Goal: Information Seeking & Learning: Learn about a topic

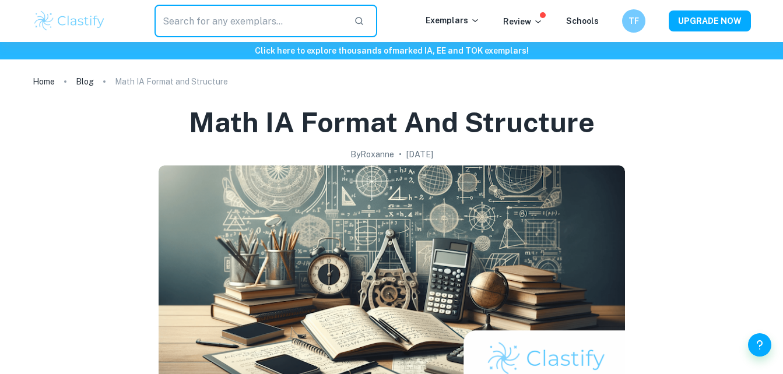
scroll to position [742, 0]
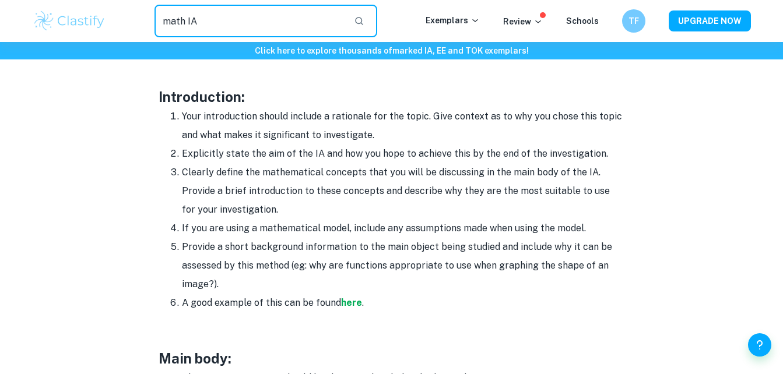
type input "math IA"
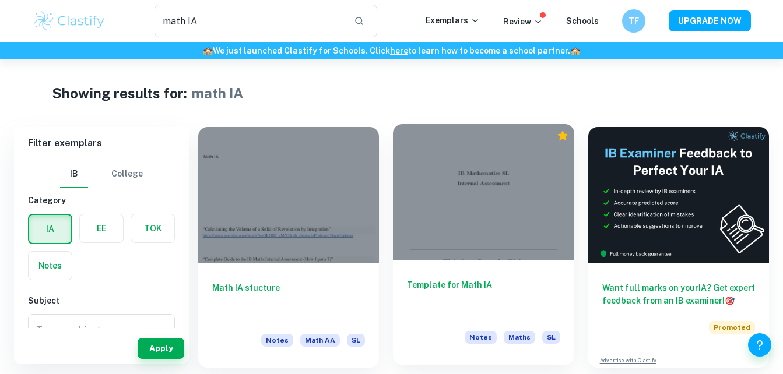
click at [487, 291] on h6 "Template for Math IA" at bounding box center [483, 298] width 153 height 38
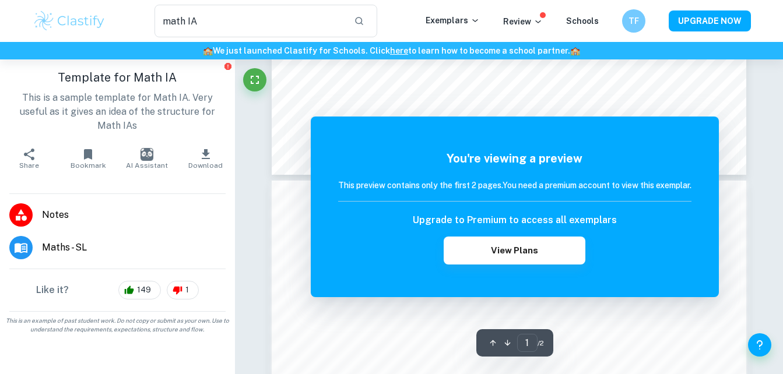
scroll to position [510, 0]
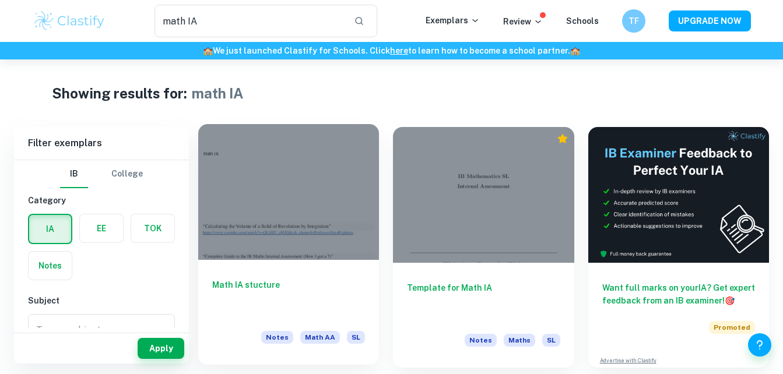
click at [256, 289] on h6 "Math IA stucture" at bounding box center [288, 298] width 153 height 38
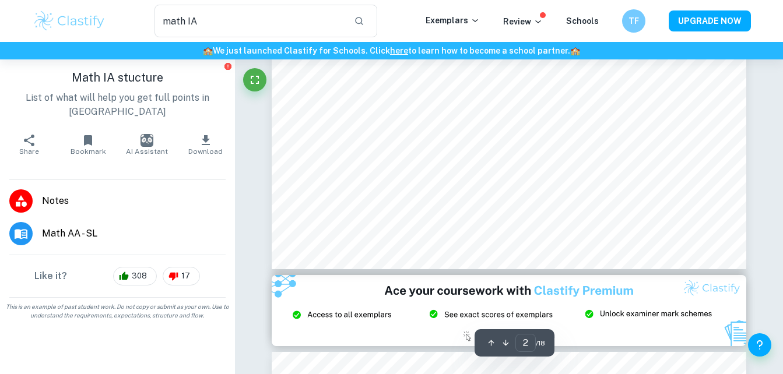
scroll to position [1233, 0]
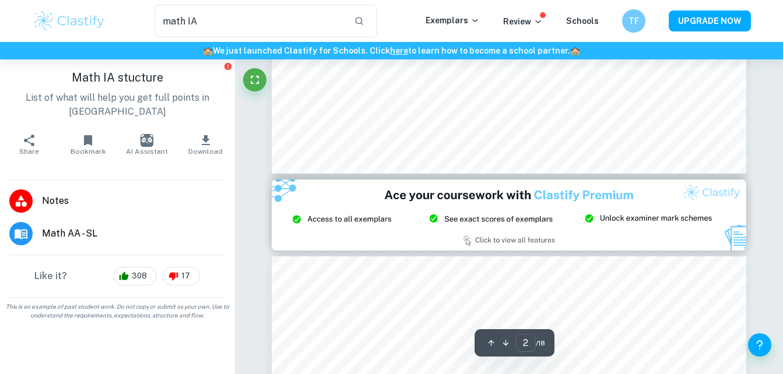
type input "3"
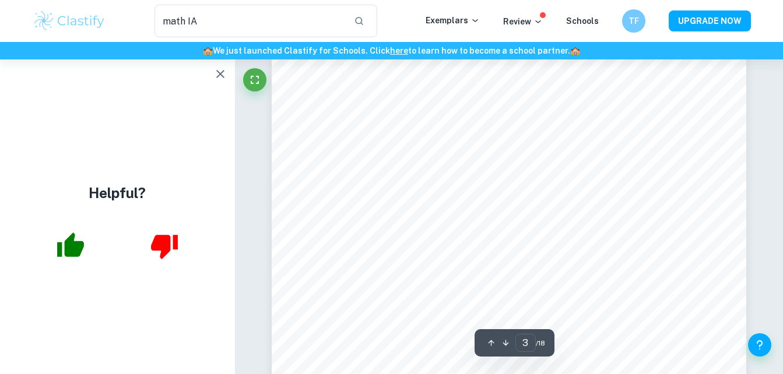
scroll to position [1705, 0]
